Goal: Information Seeking & Learning: Learn about a topic

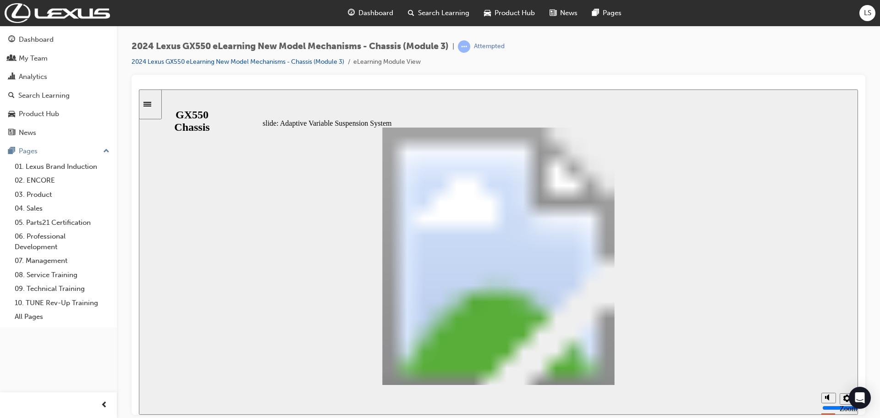
drag, startPoint x: 727, startPoint y: 385, endPoint x: 722, endPoint y: 382, distance: 5.7
click at [726, 385] on section "Playback Speed 2 1.75 1.5 1.25 Normal" at bounding box center [498, 399] width 719 height 30
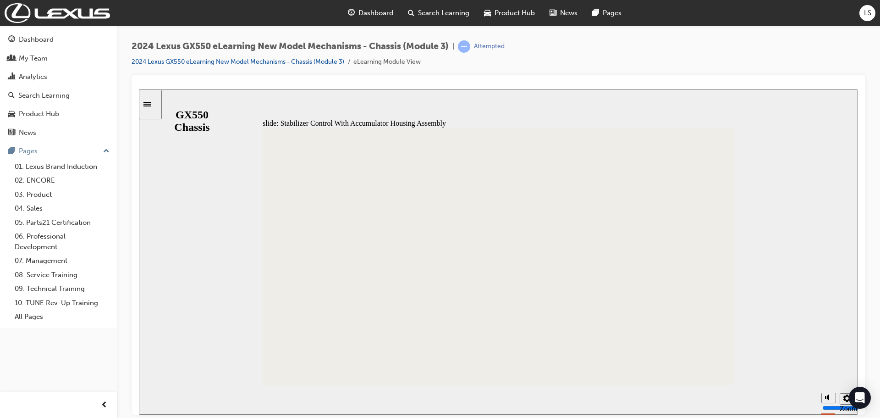
type input "3"
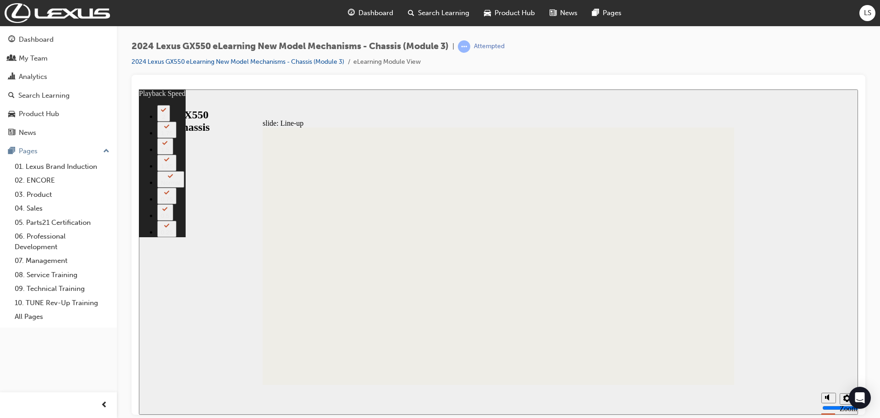
type input "244"
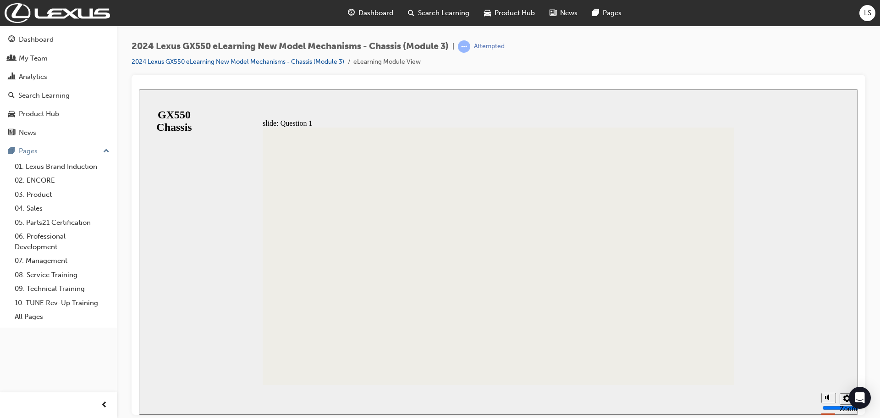
radio input "true"
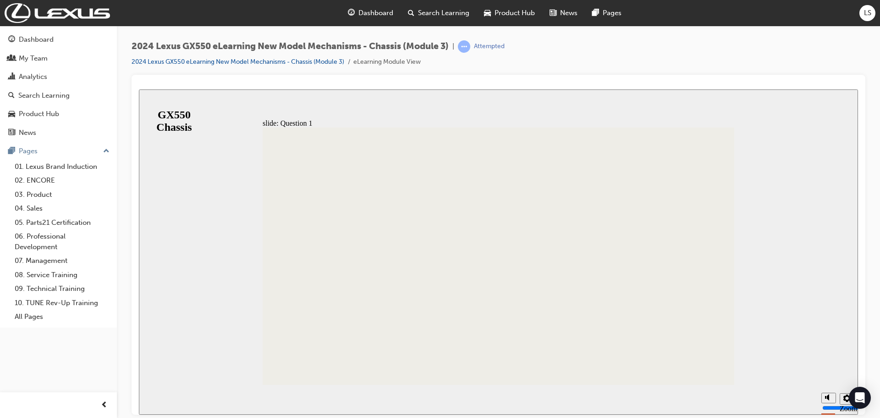
radio input "true"
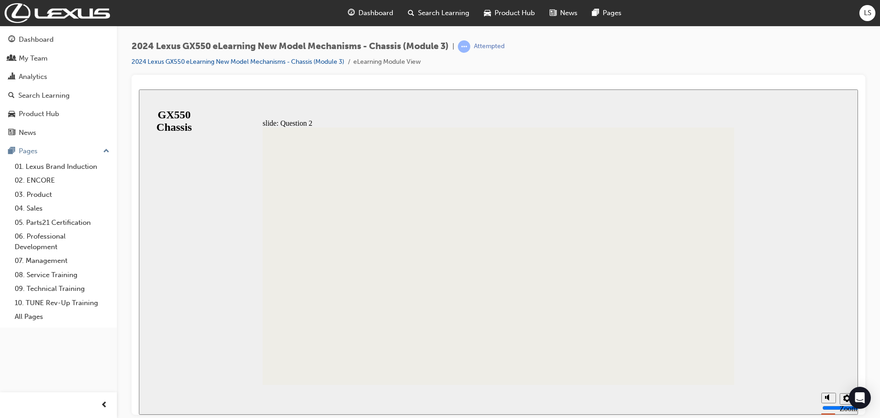
radio input "true"
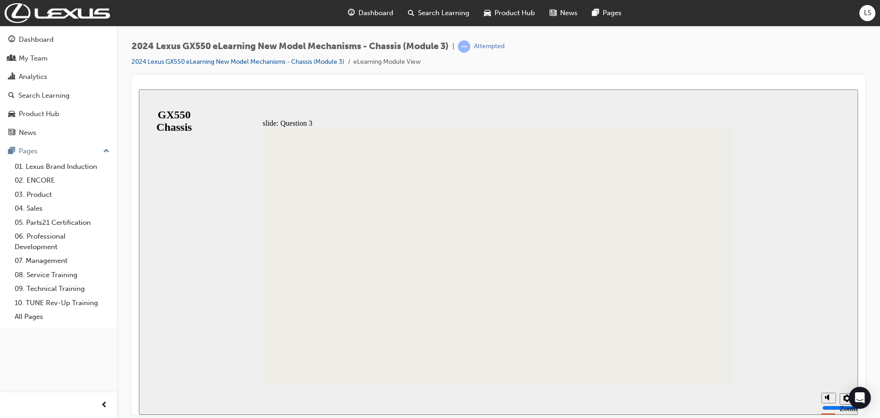
radio input "true"
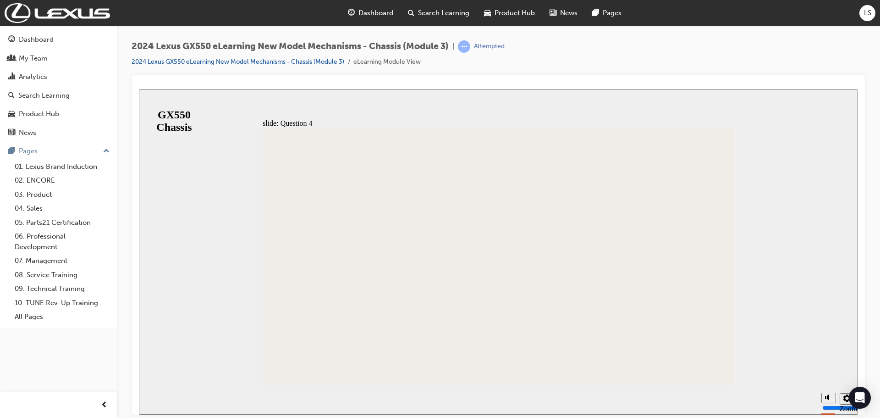
radio input "true"
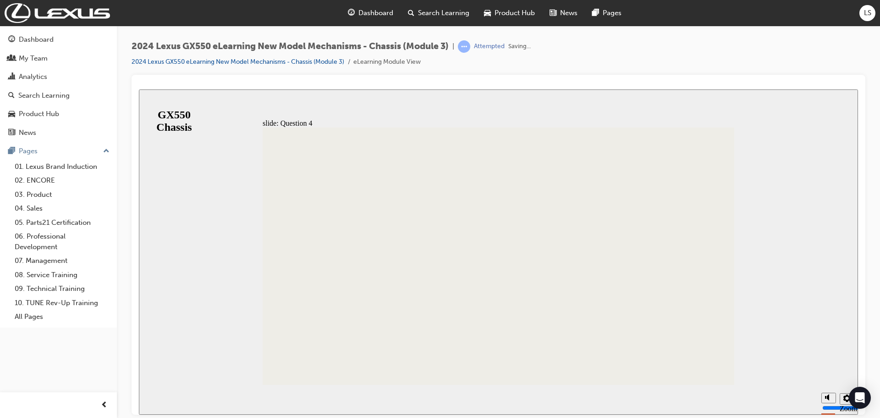
drag, startPoint x: 506, startPoint y: 310, endPoint x: 475, endPoint y: 290, distance: 36.7
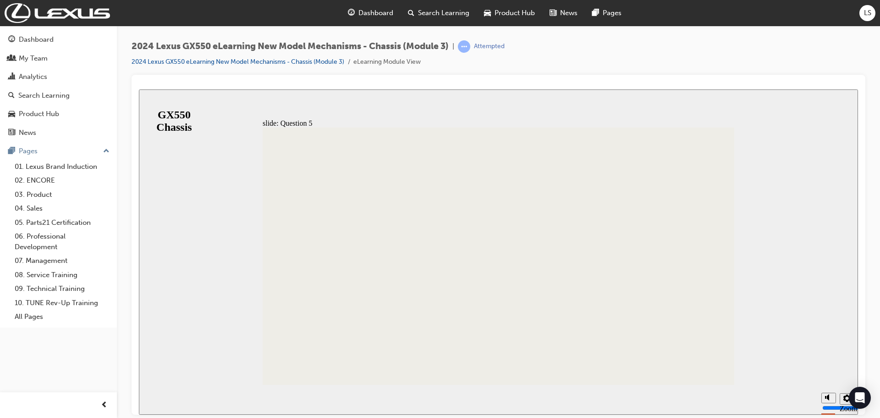
radio input "false"
radio input "true"
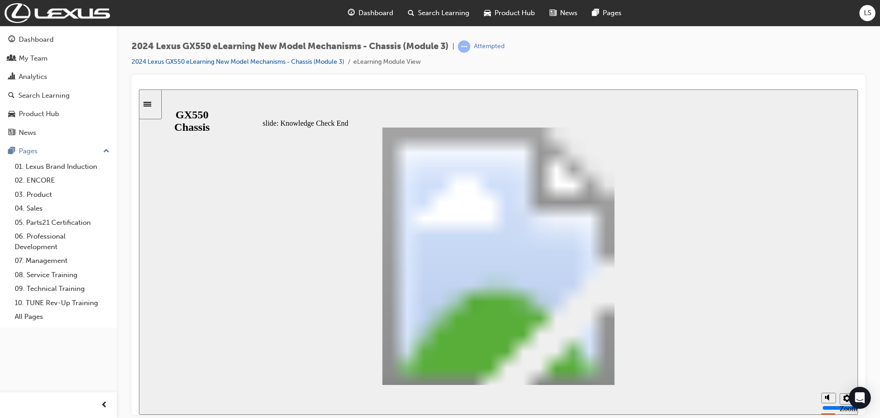
click at [181, 101] on div "slide: Knowledge Check End Review the identified sections of this module again,…" at bounding box center [498, 251] width 719 height 325
click at [157, 101] on icon "Sidebar Toggle" at bounding box center [150, 103] width 14 height 6
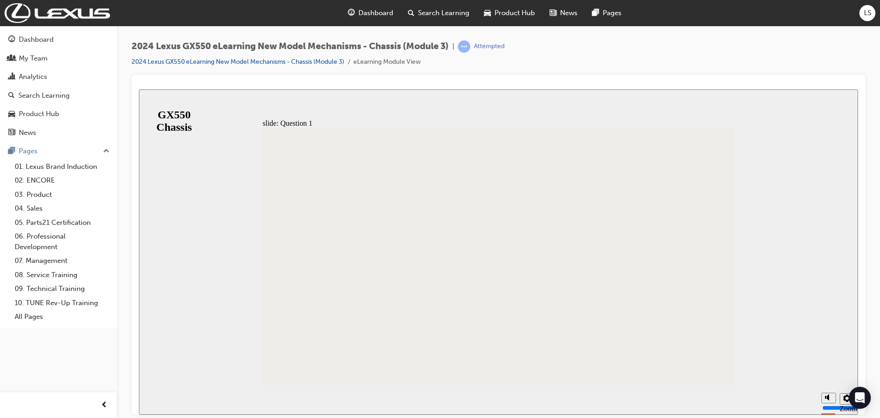
radio input "false"
radio input "true"
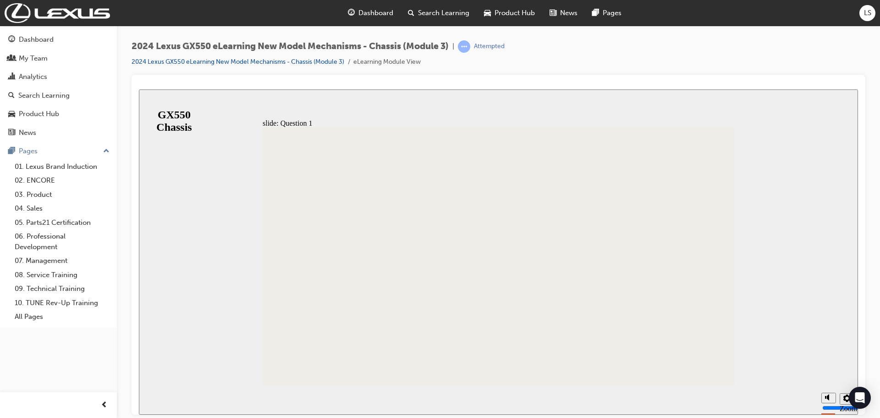
radio input "false"
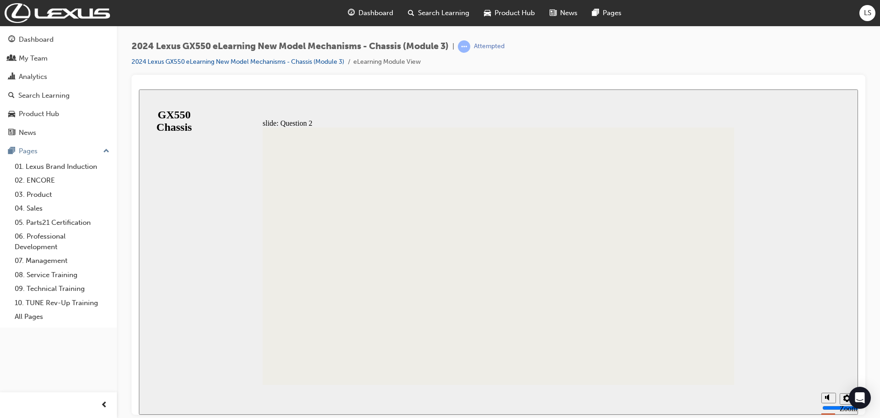
radio input "true"
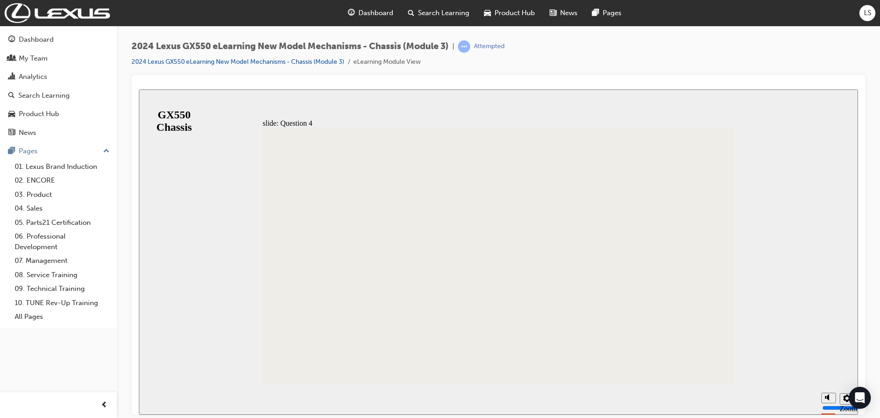
radio input "true"
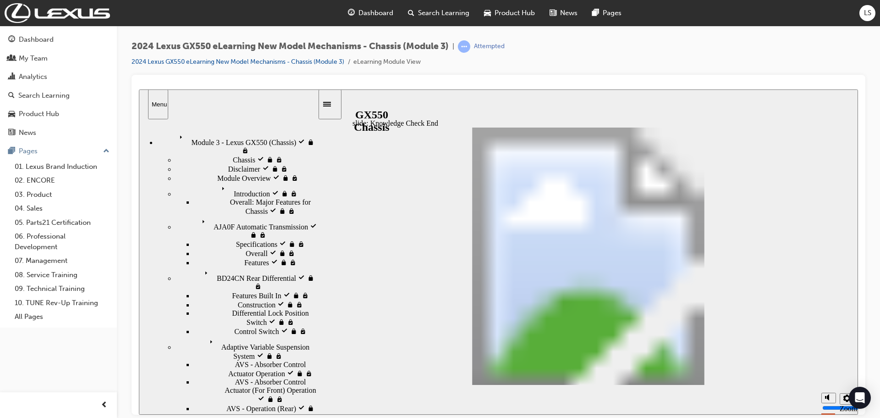
drag, startPoint x: 803, startPoint y: 369, endPoint x: 759, endPoint y: 358, distance: 45.7
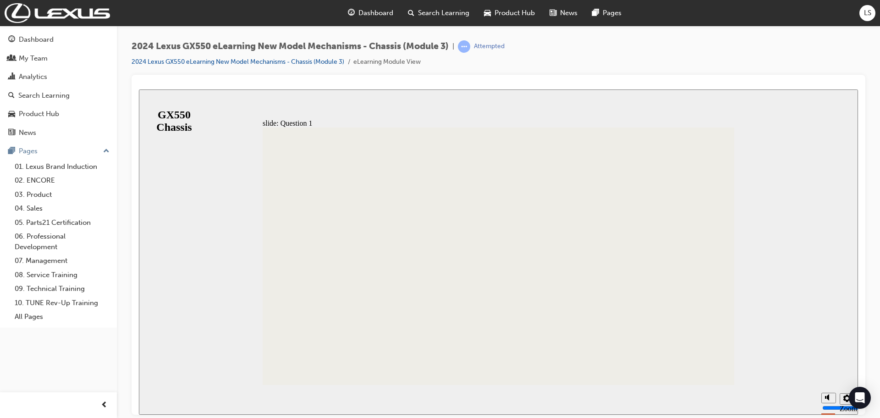
radio input "false"
radio input "true"
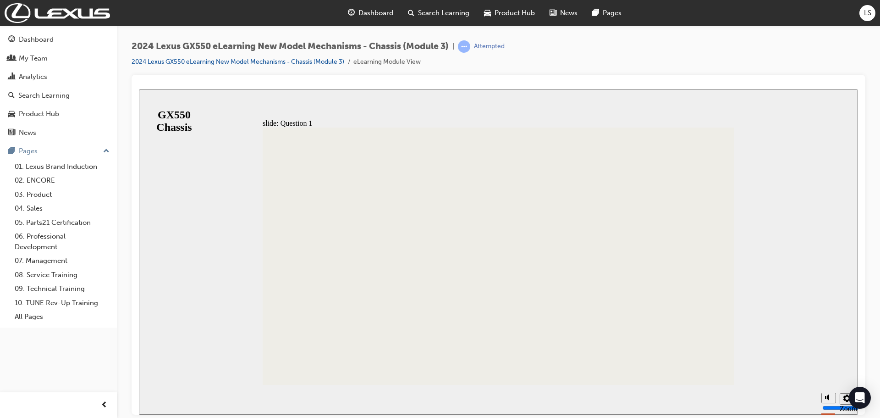
radio input "true"
click at [48, 165] on link "01. Lexus Brand Induction" at bounding box center [62, 167] width 102 height 14
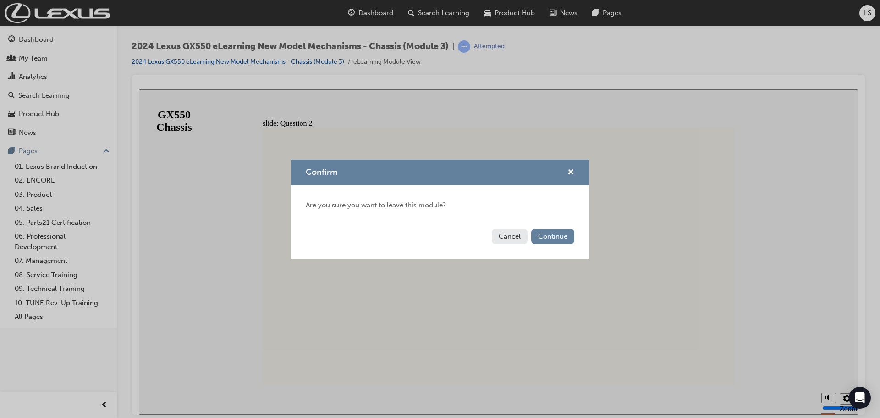
click at [511, 234] on button "Cancel" at bounding box center [510, 236] width 36 height 15
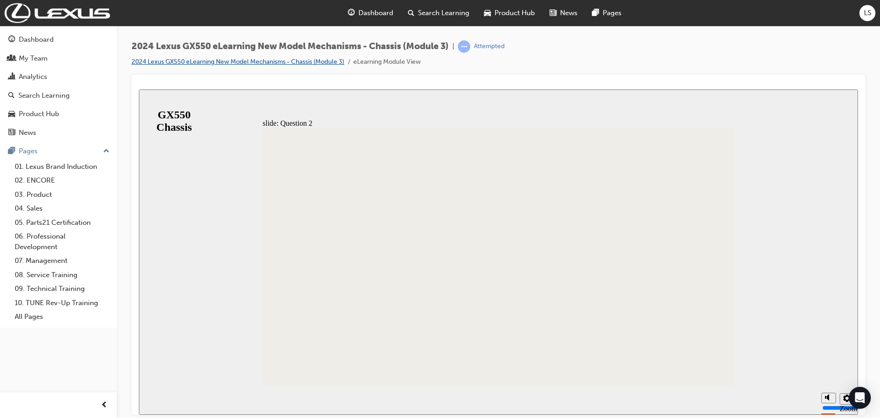
click at [270, 63] on link "2024 Lexus GX550 eLearning New Model Mechanisms - Chassis (Module 3)" at bounding box center [238, 62] width 213 height 8
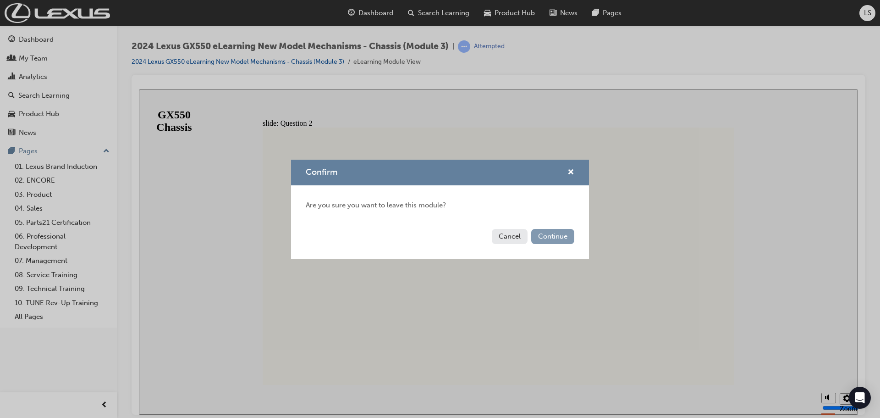
click at [569, 238] on button "Continue" at bounding box center [552, 236] width 43 height 15
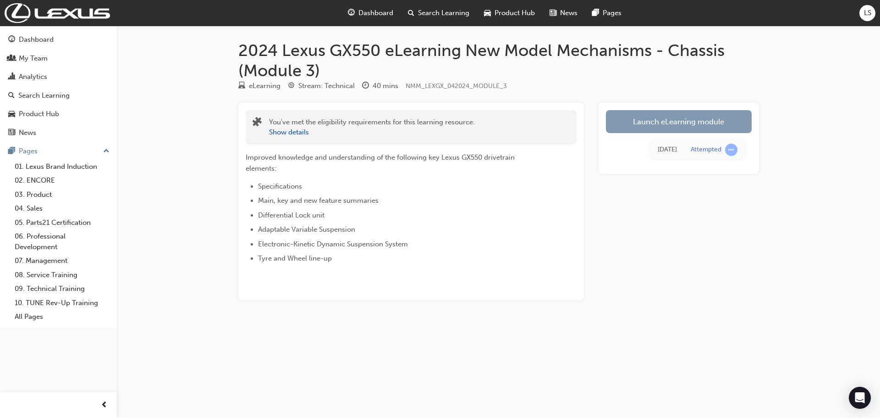
click at [663, 130] on link "Launch eLearning module" at bounding box center [679, 121] width 146 height 23
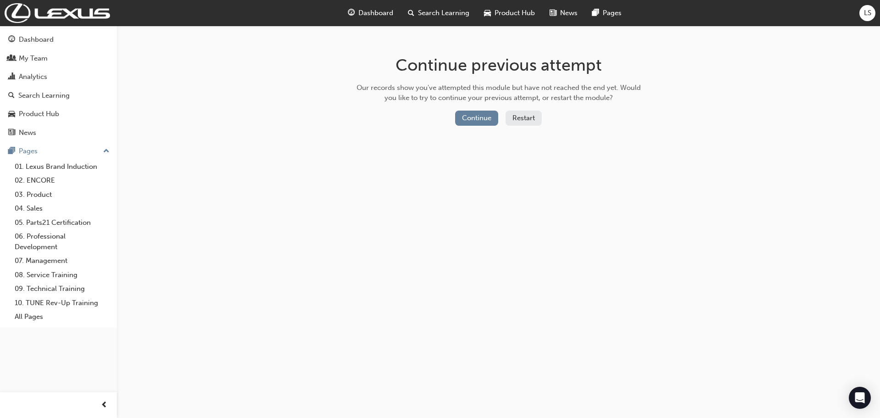
click at [499, 120] on div "Continue Restart" at bounding box center [498, 119] width 291 height 19
click at [492, 122] on button "Continue" at bounding box center [476, 117] width 43 height 15
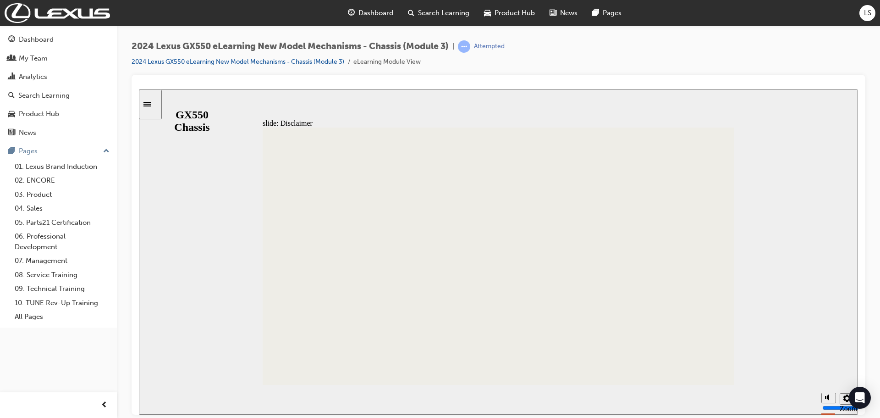
click at [151, 101] on icon "Sidebar Toggle" at bounding box center [147, 103] width 8 height 5
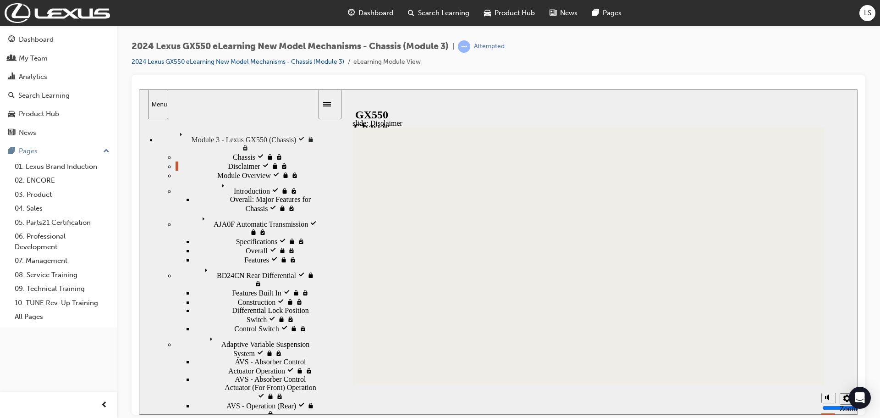
scroll to position [7, 0]
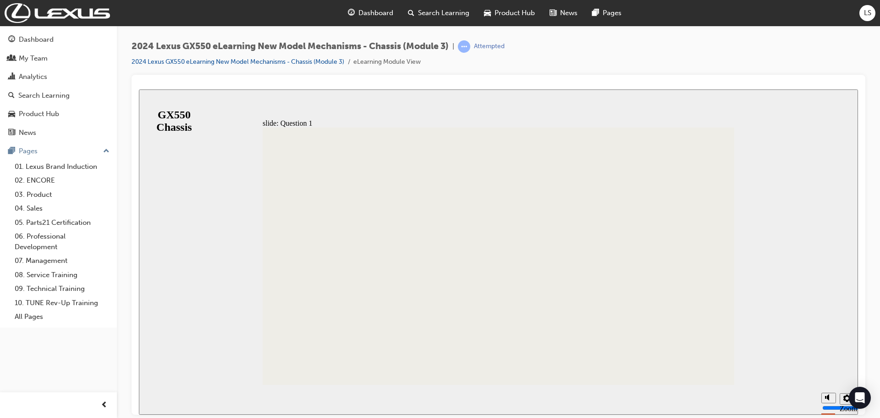
radio input "true"
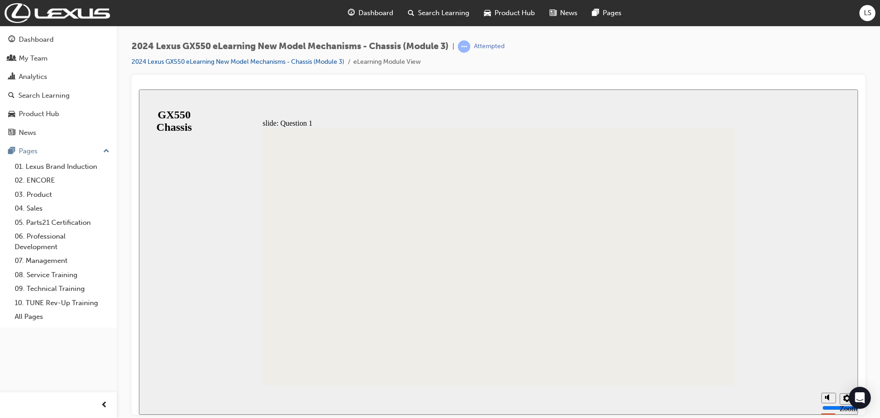
click at [320, 65] on link "2024 Lexus GX550 eLearning New Model Mechanisms - Chassis (Module 3)" at bounding box center [238, 62] width 213 height 8
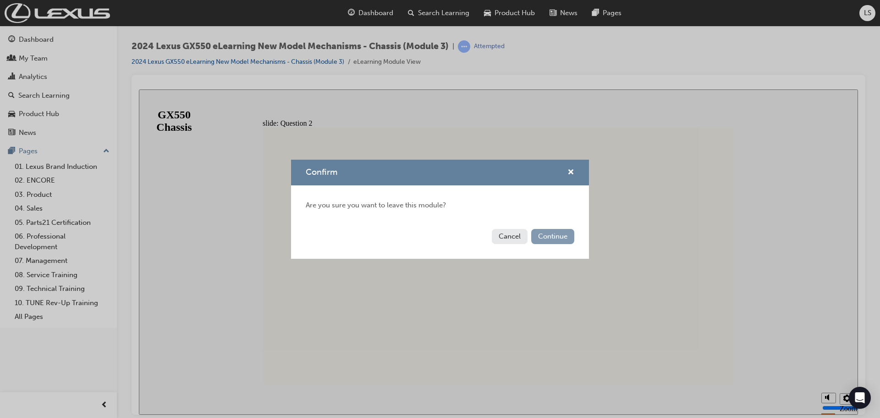
click at [549, 239] on button "Continue" at bounding box center [552, 236] width 43 height 15
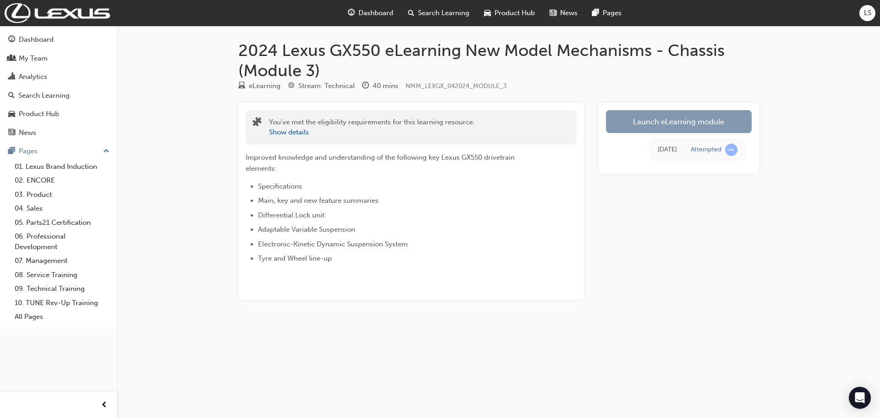
click at [688, 126] on link "Launch eLearning module" at bounding box center [679, 121] width 146 height 23
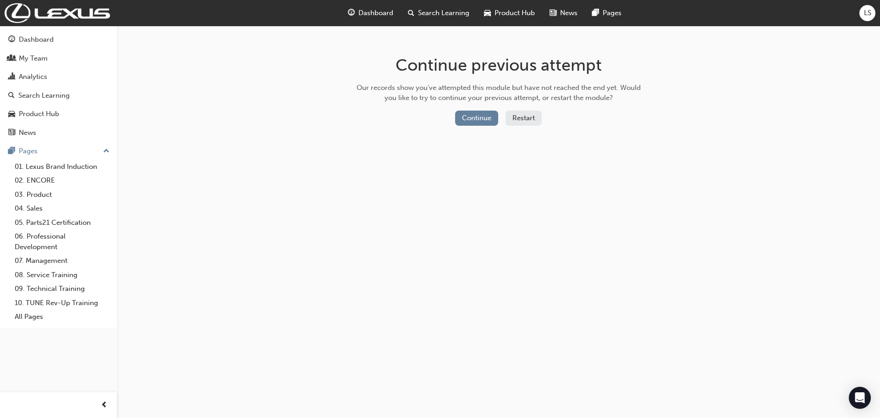
click at [535, 120] on button "Restart" at bounding box center [524, 117] width 36 height 15
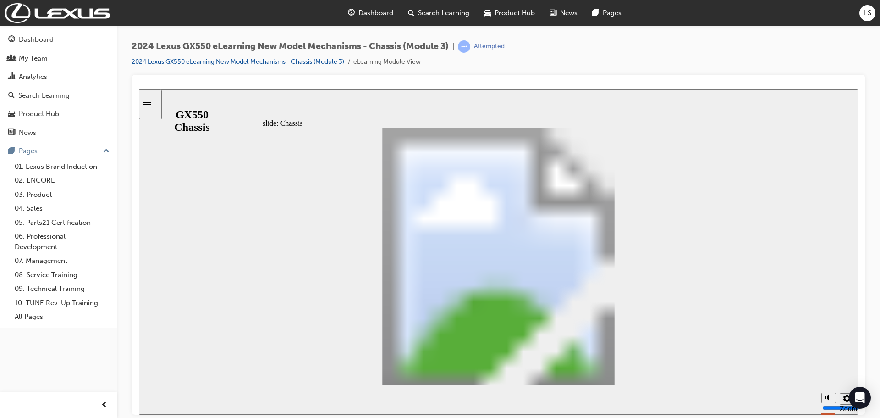
click at [151, 105] on icon "Sidebar Toggle" at bounding box center [147, 103] width 8 height 5
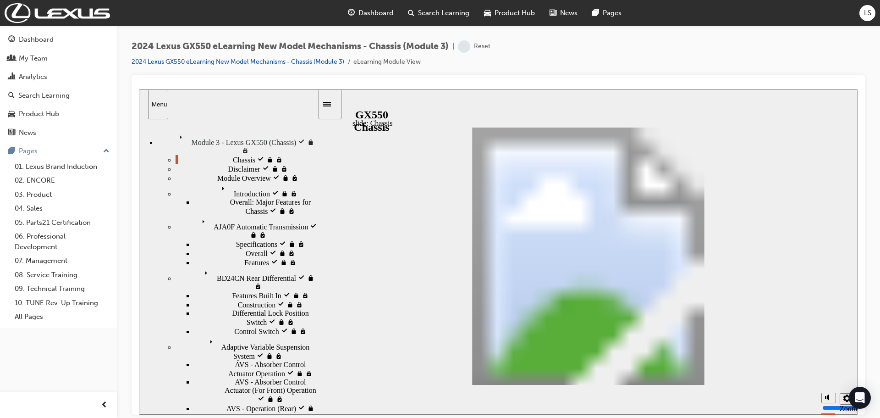
scroll to position [7, 0]
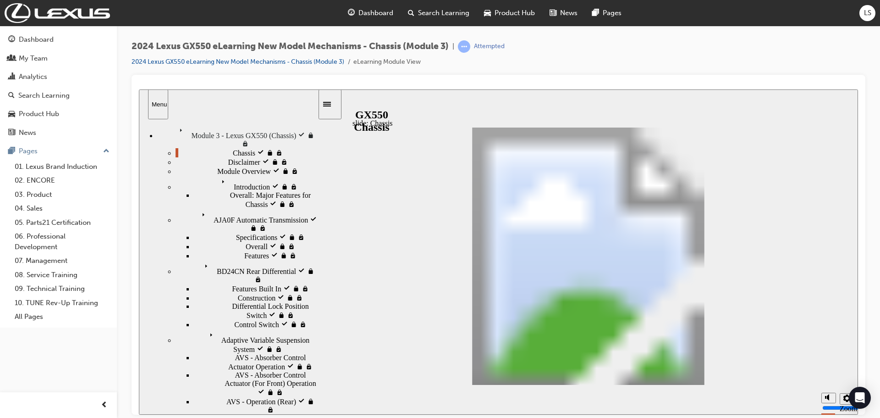
drag, startPoint x: 181, startPoint y: 401, endPoint x: 186, endPoint y: 402, distance: 5.5
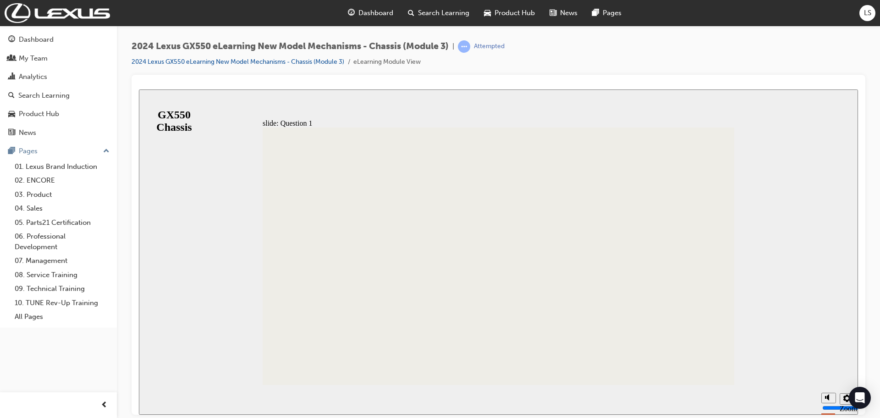
radio input "false"
radio input "true"
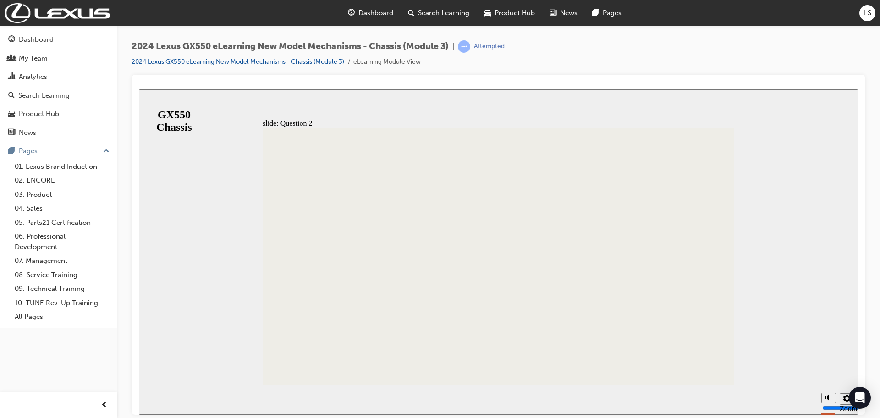
radio input "true"
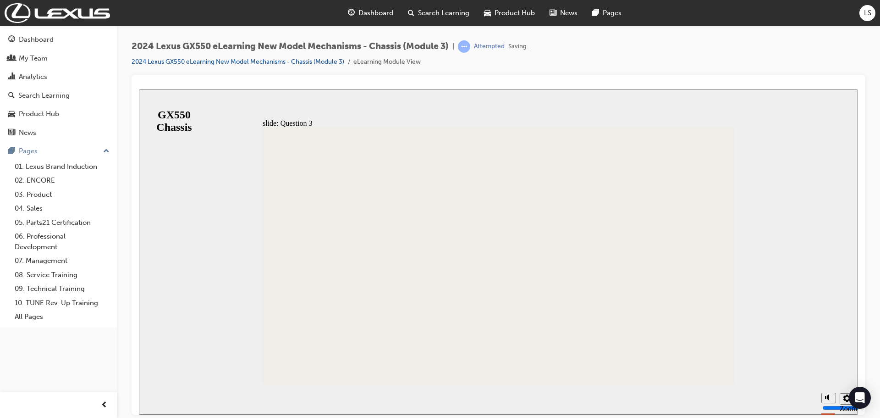
radio input "true"
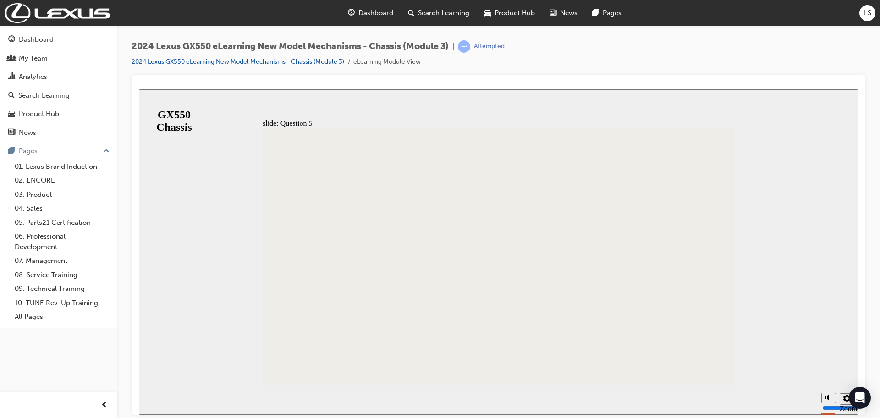
radio input "true"
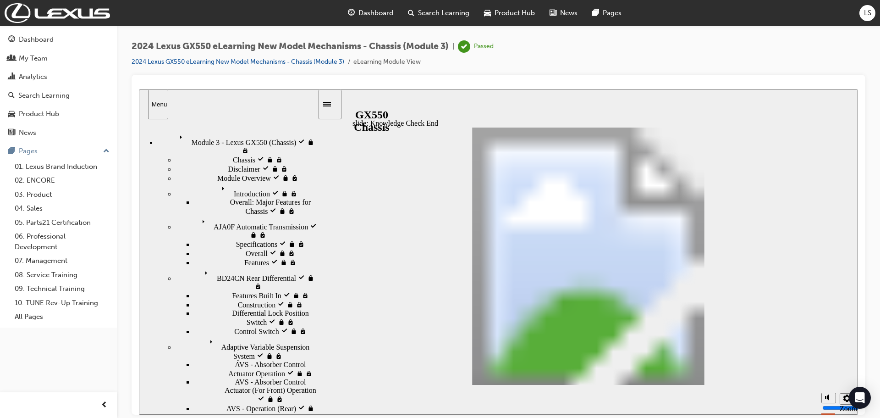
click at [177, 61] on link "2024 Lexus GX550 eLearning New Model Mechanisms - Chassis (Module 3)" at bounding box center [238, 62] width 213 height 8
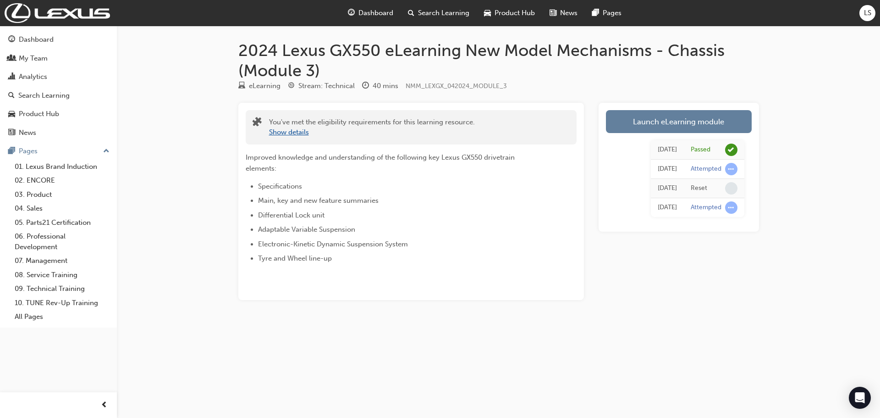
click at [282, 135] on button "Show details" at bounding box center [289, 132] width 40 height 11
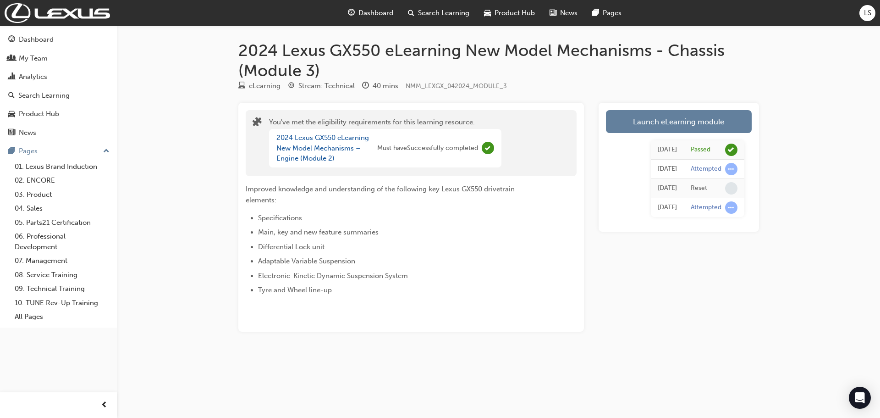
click at [537, 11] on div "Product Hub" at bounding box center [510, 13] width 66 height 19
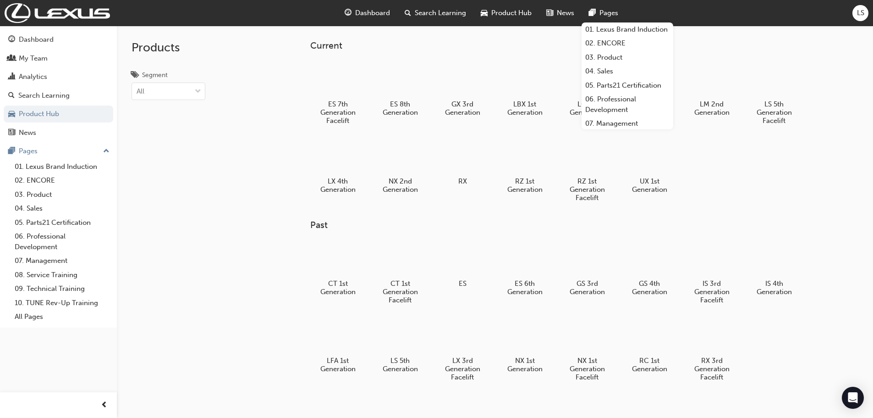
click at [602, 9] on span "Pages" at bounding box center [609, 13] width 19 height 11
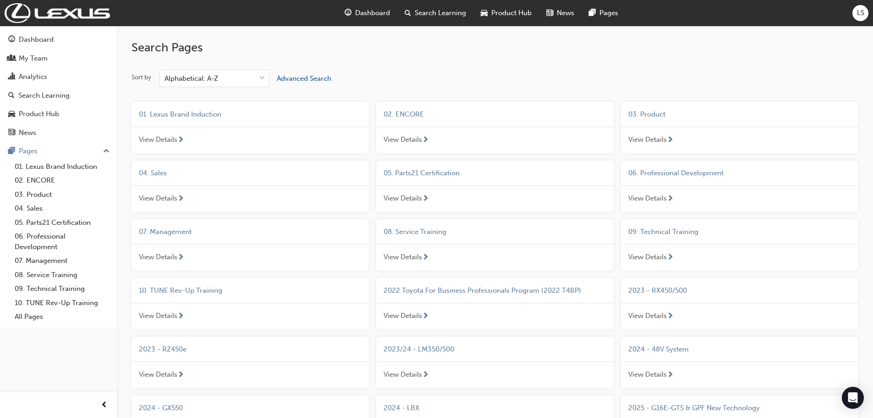
click at [381, 15] on span "Dashboard" at bounding box center [372, 13] width 35 height 11
